Goal: Transaction & Acquisition: Purchase product/service

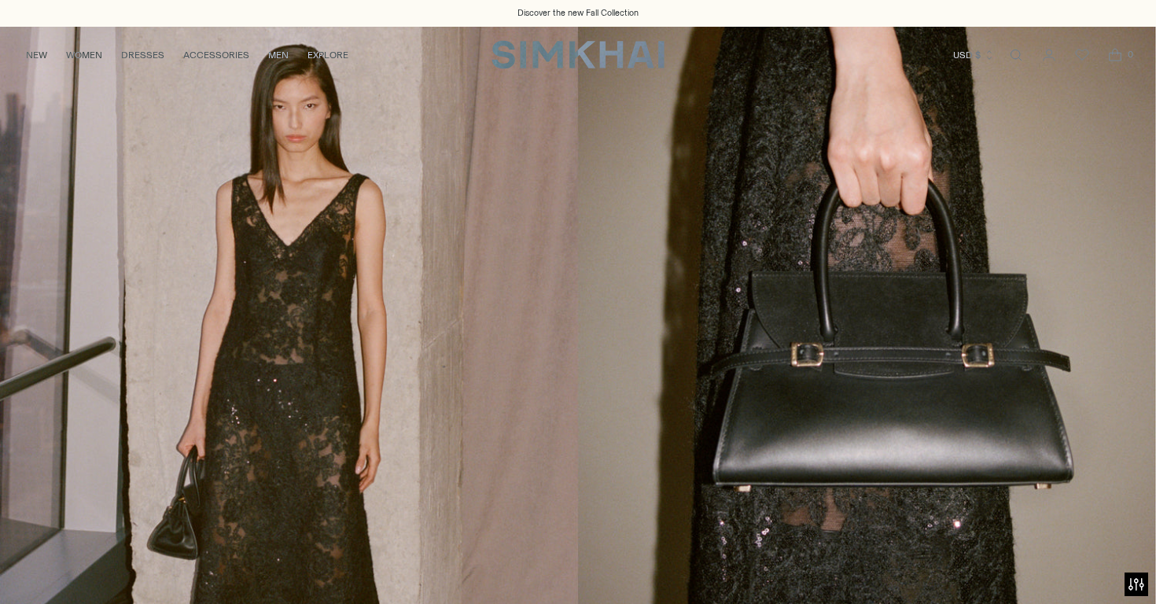
scroll to position [453, 0]
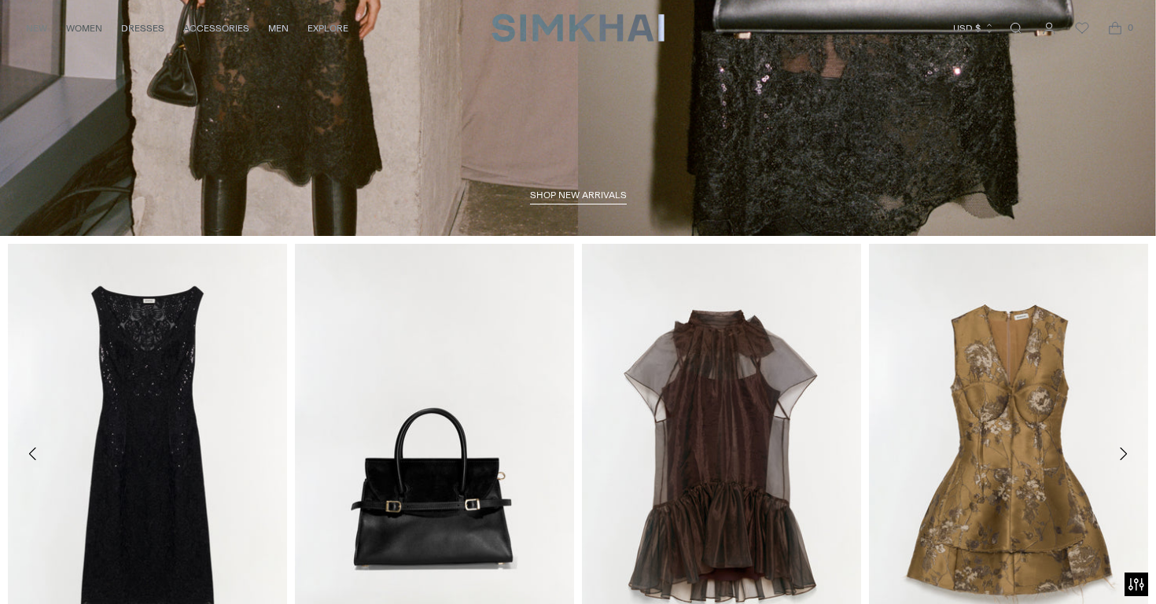
click at [582, 196] on span "shop new arrivals" at bounding box center [578, 194] width 97 height 11
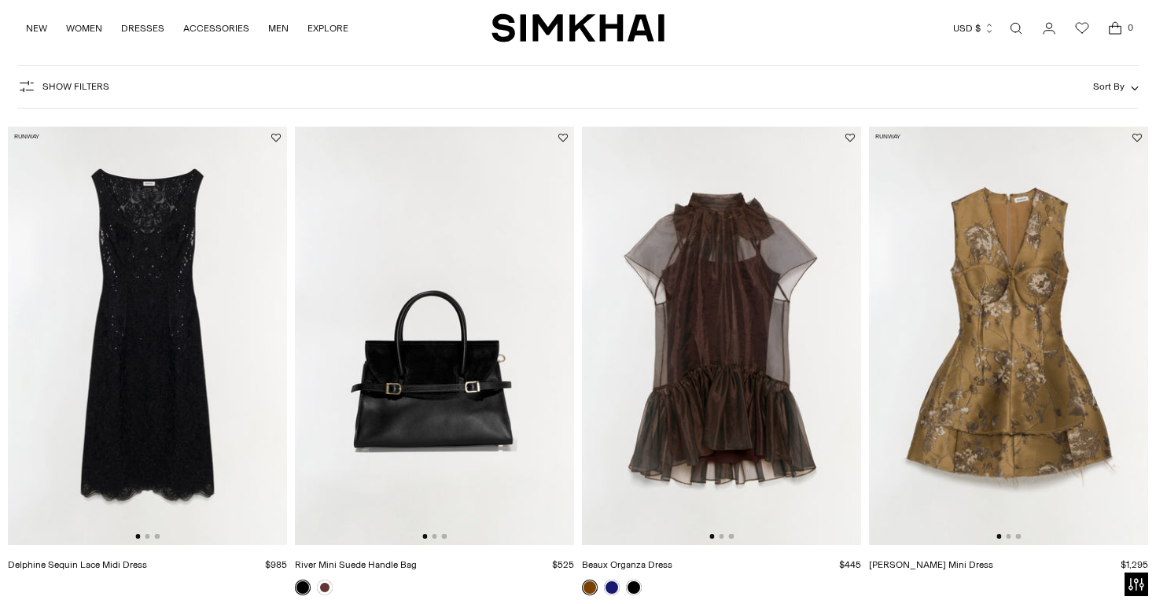
scroll to position [102, 0]
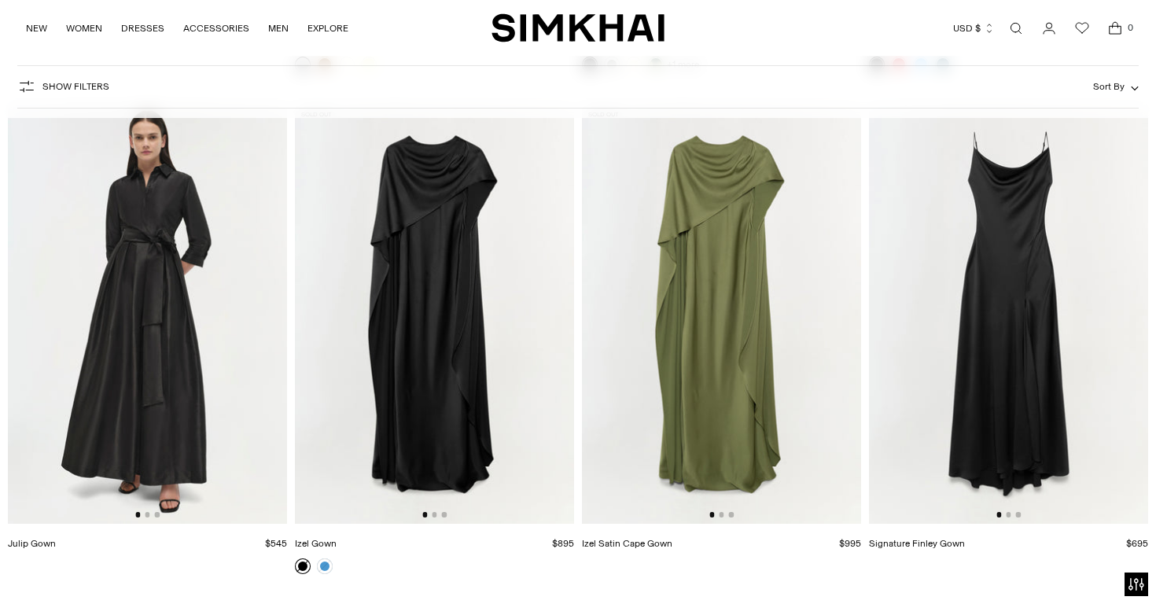
scroll to position [4559, 0]
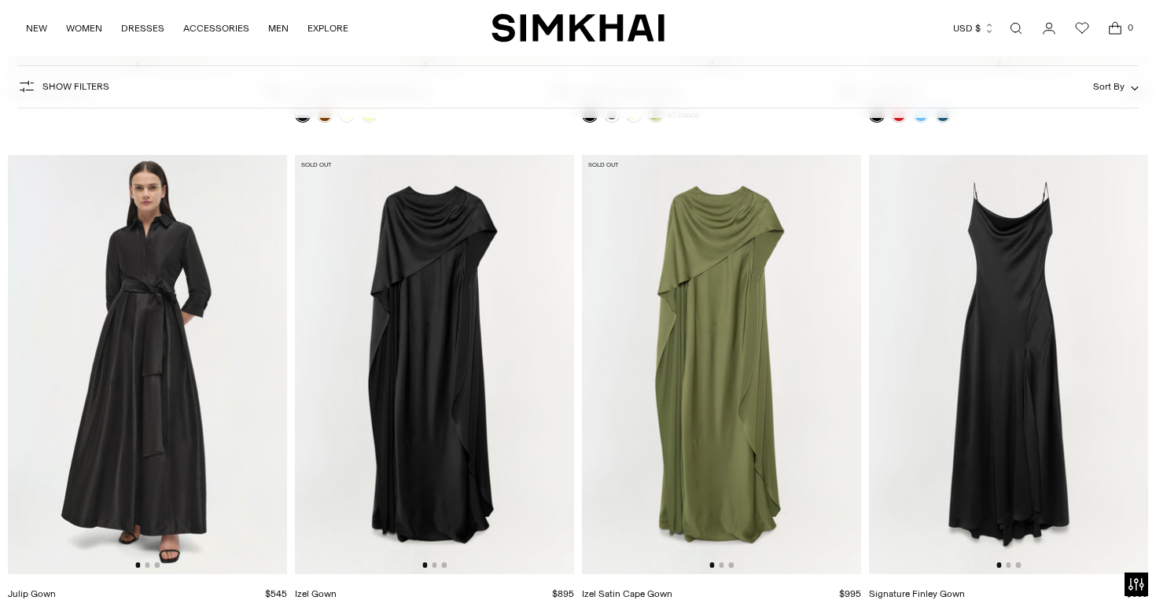
click at [688, 323] on img at bounding box center [721, 364] width 279 height 419
